Goal: Find specific page/section: Find specific page/section

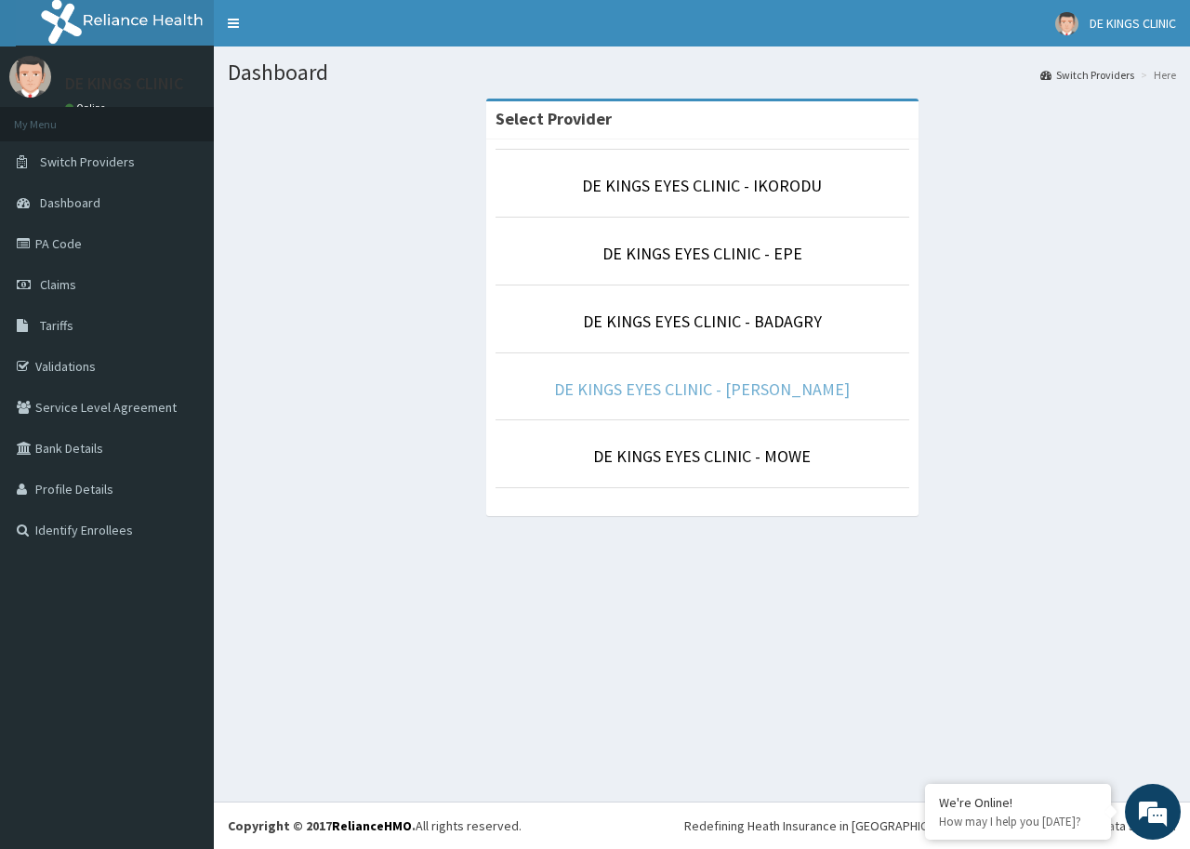
click at [801, 392] on link "DE KINGS EYES CLINIC - [PERSON_NAME]" at bounding box center [702, 388] width 296 height 21
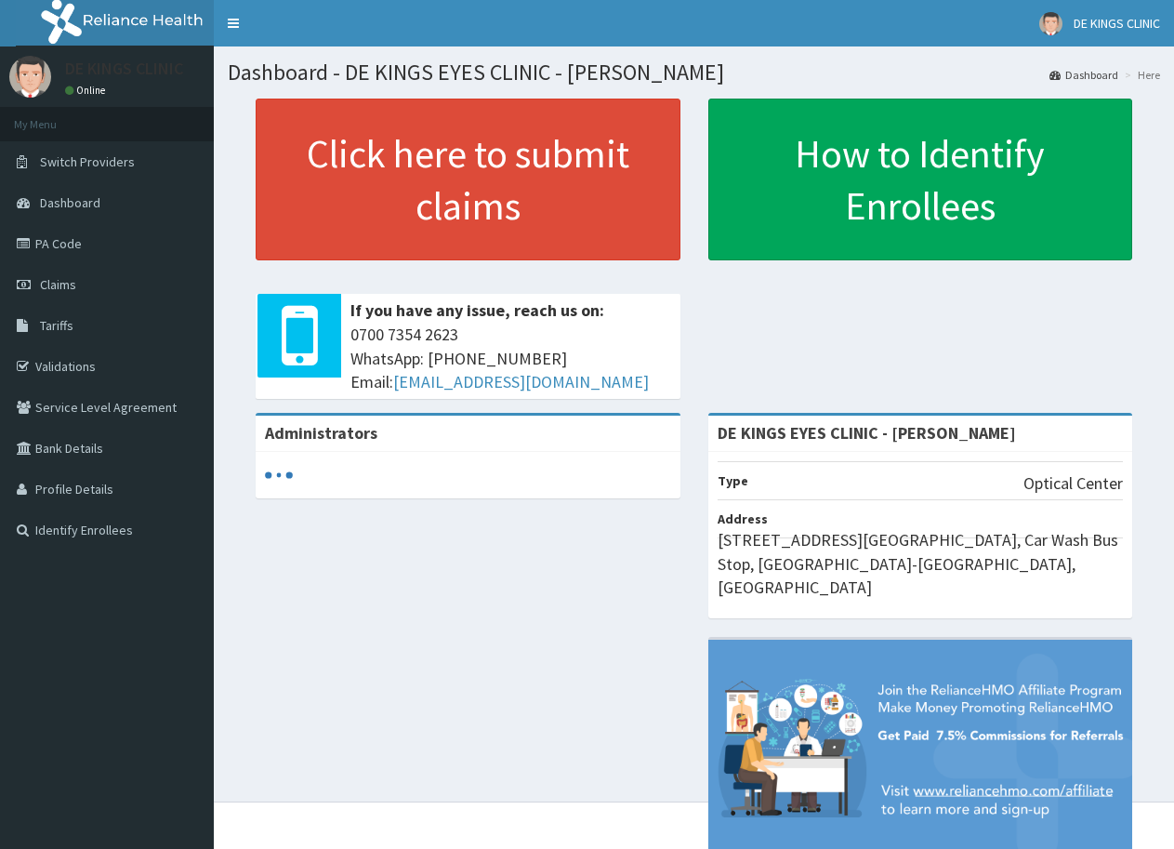
click at [151, 244] on link "PA Code" at bounding box center [107, 243] width 214 height 41
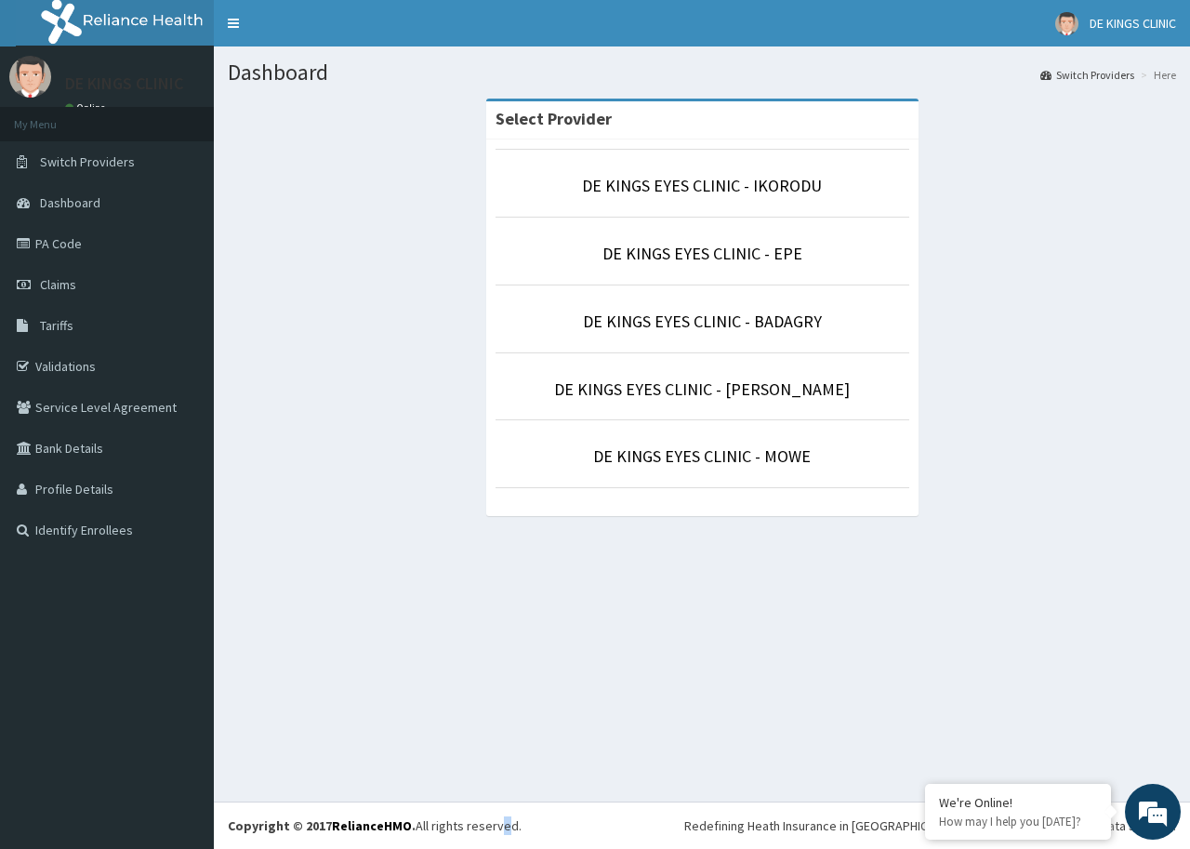
drag, startPoint x: 494, startPoint y: 832, endPoint x: 701, endPoint y: 600, distance: 310.1
click at [515, 805] on footer "Redefining Heath Insurance in Africa using Telemedicine and Data Science! Copyr…" at bounding box center [702, 824] width 976 height 47
click at [805, 378] on link "DE KINGS EYES CLINIC - [PERSON_NAME]" at bounding box center [702, 388] width 296 height 21
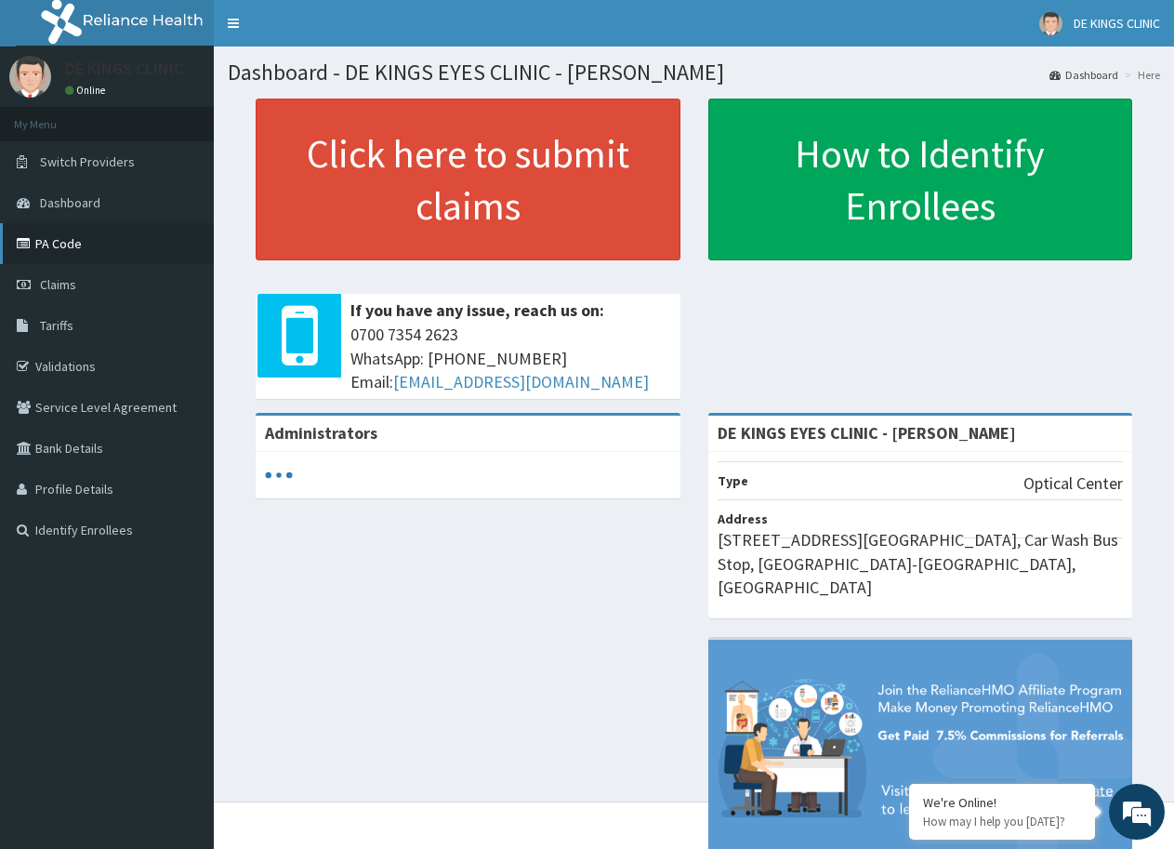
click at [81, 245] on link "PA Code" at bounding box center [107, 243] width 214 height 41
